Goal: Navigation & Orientation: Understand site structure

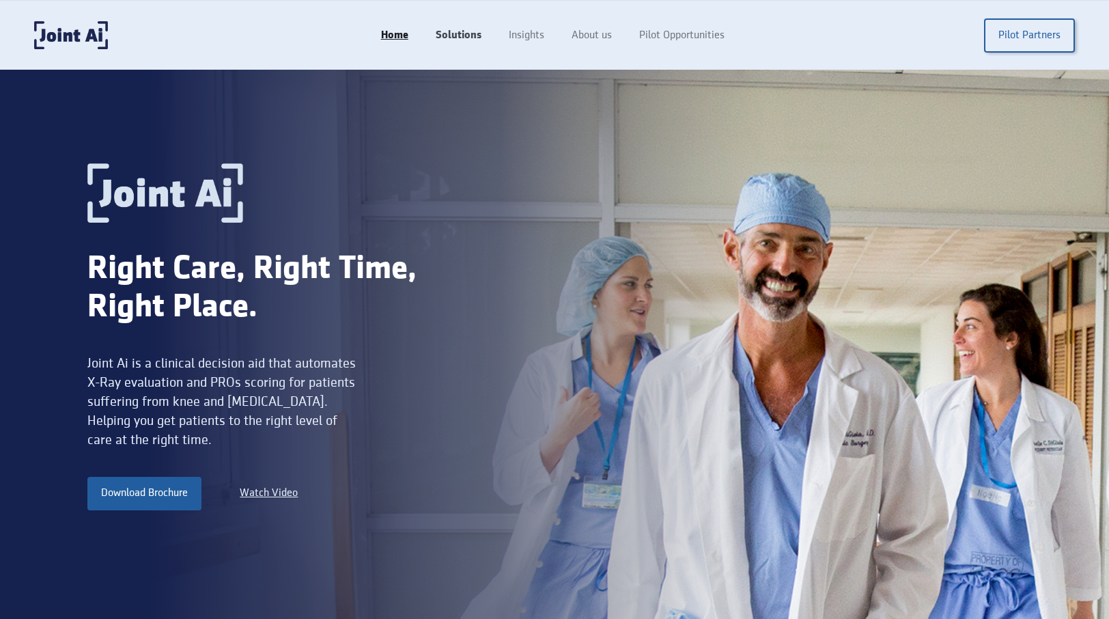
click at [468, 23] on link "Solutions" at bounding box center [458, 36] width 73 height 26
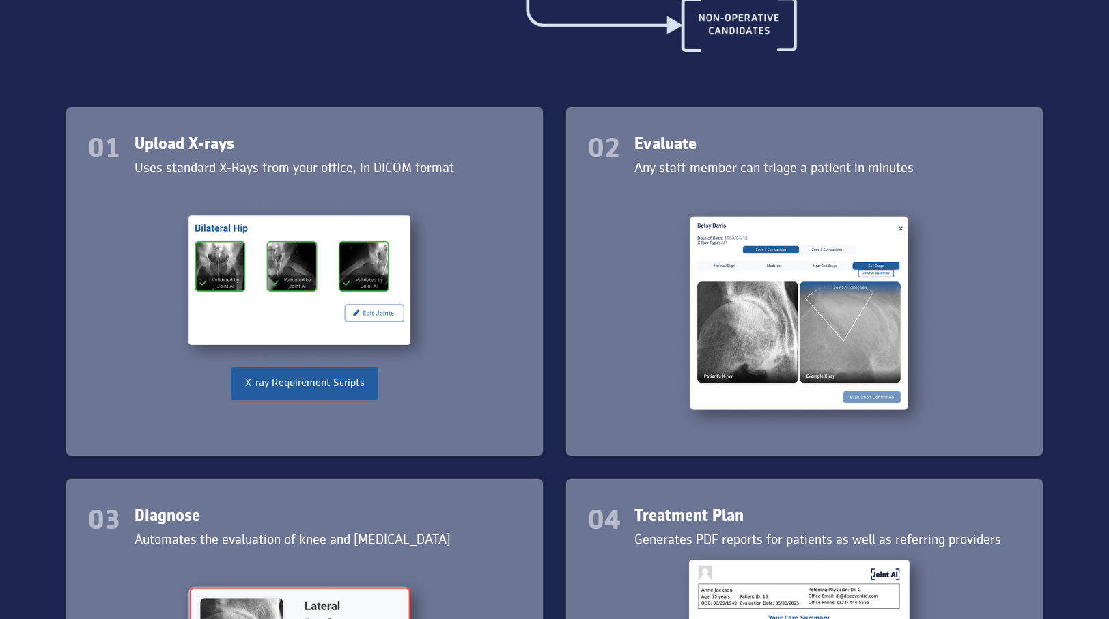
scroll to position [1586, 0]
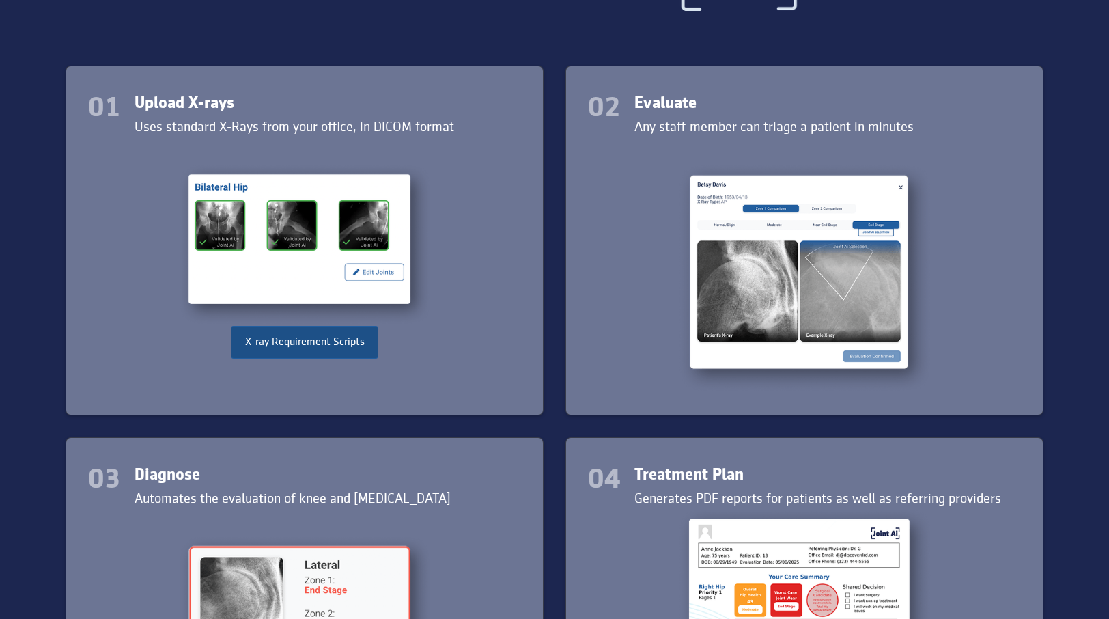
click at [346, 345] on link "X-ray Requirement Scripts" at bounding box center [304, 342] width 147 height 33
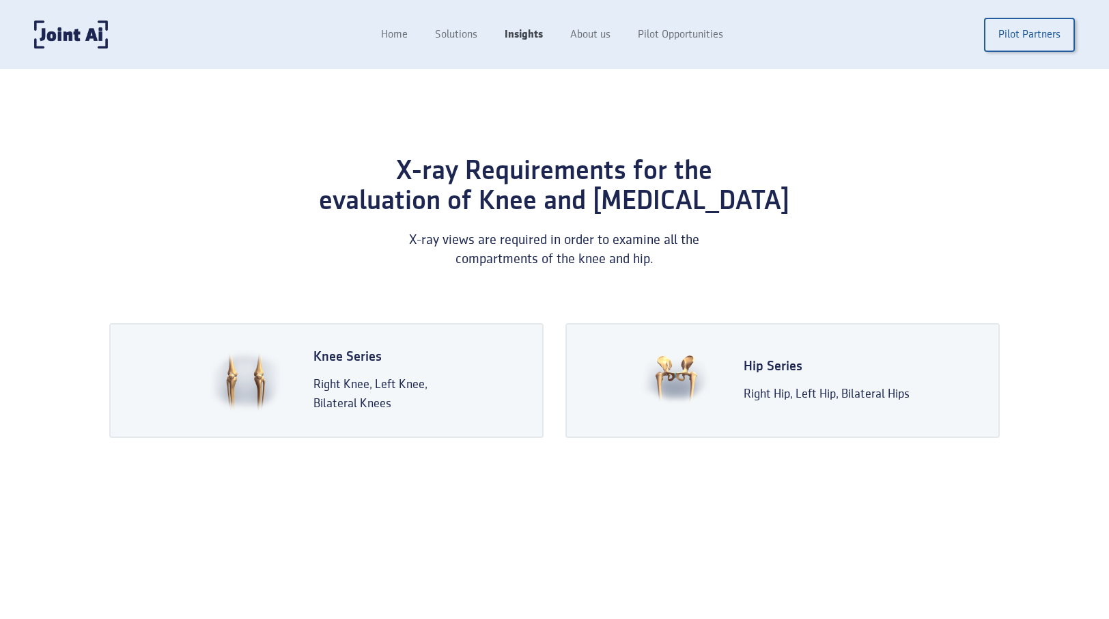
click at [512, 36] on link "Insights" at bounding box center [524, 35] width 66 height 26
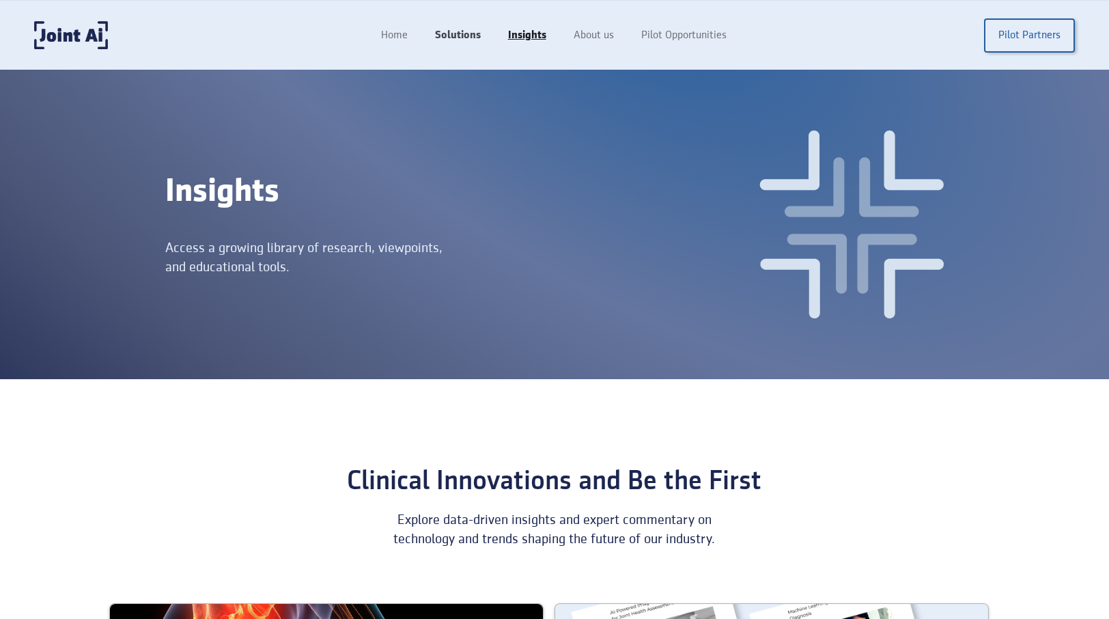
click at [462, 32] on link "Solutions" at bounding box center [457, 36] width 73 height 26
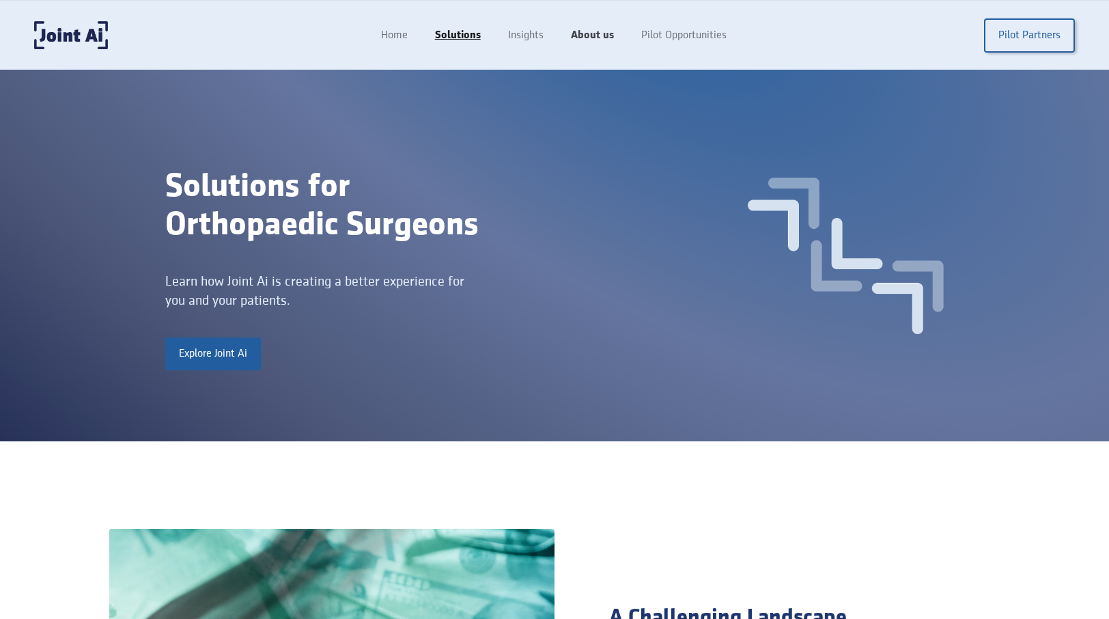
click at [577, 36] on link "About us" at bounding box center [592, 36] width 70 height 26
